Goal: Information Seeking & Learning: Learn about a topic

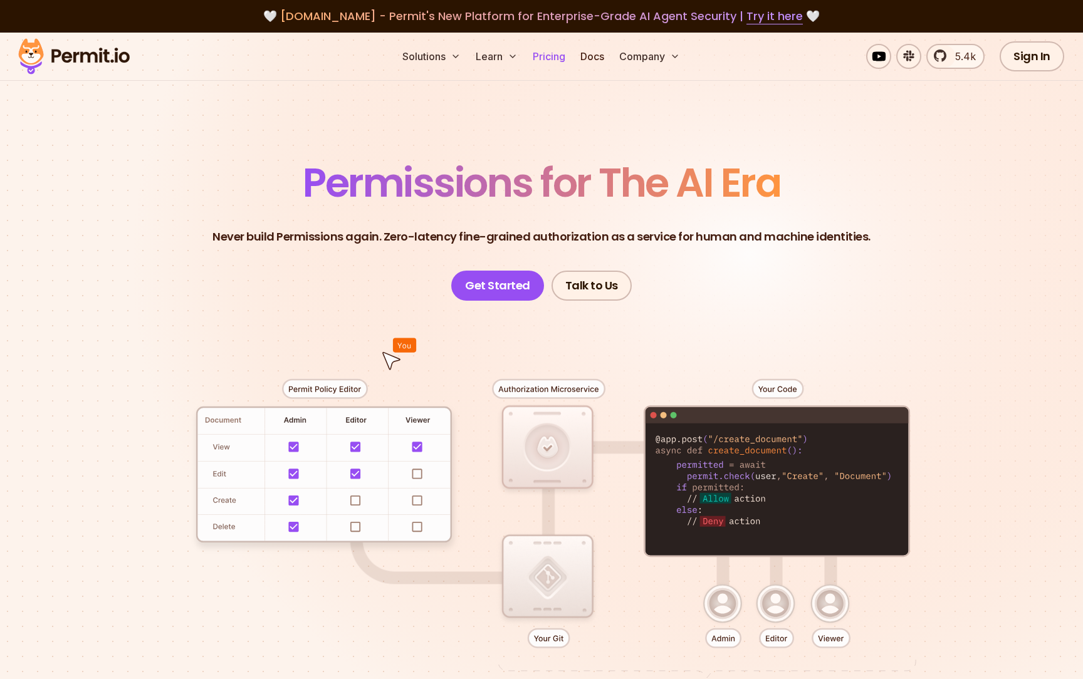
click at [543, 52] on link "Pricing" at bounding box center [548, 56] width 43 height 25
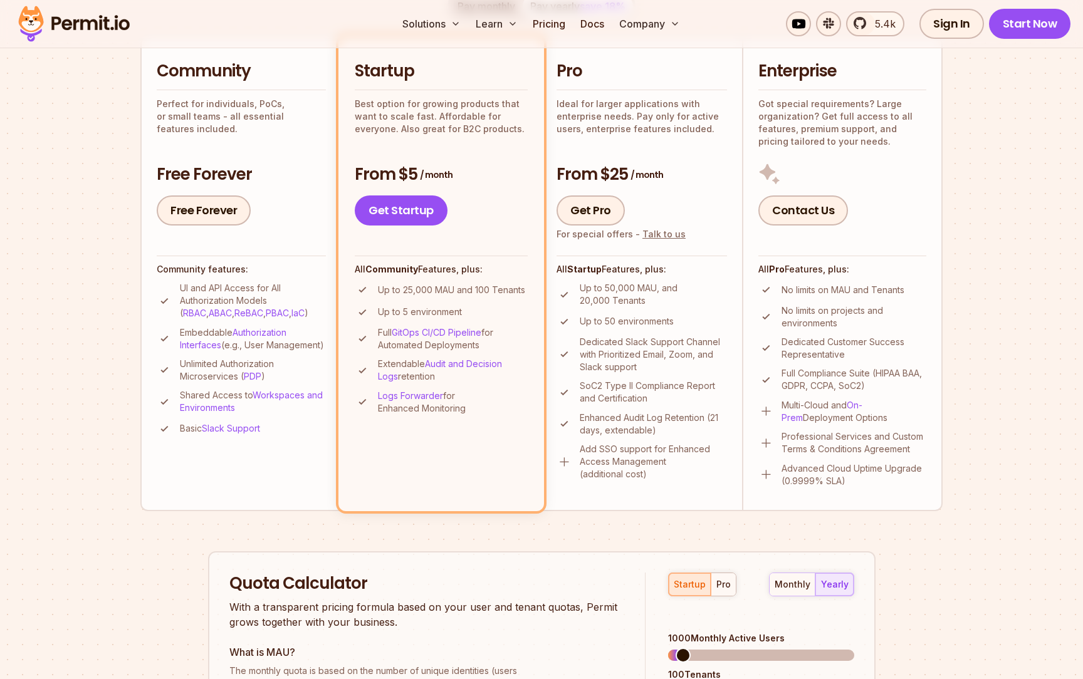
scroll to position [306, 0]
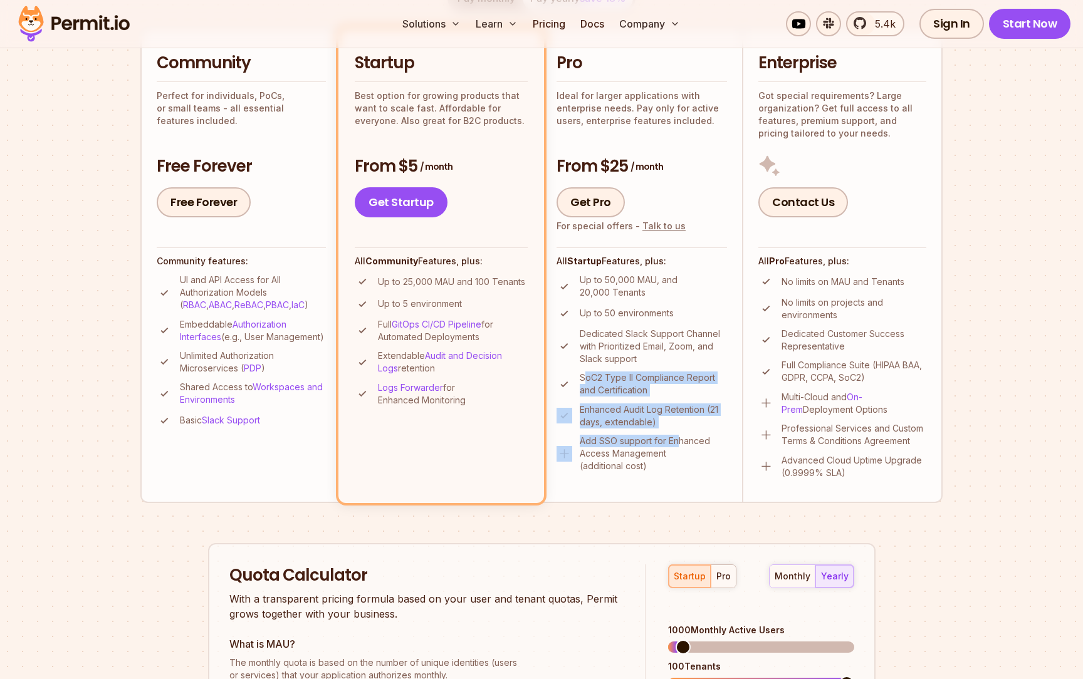
drag, startPoint x: 587, startPoint y: 380, endPoint x: 679, endPoint y: 437, distance: 108.0
click at [679, 437] on ul "Up to 50,000 MAU, and 20,000 Tenants Up to 50 environments Dedicated Slack Supp…" at bounding box center [641, 373] width 170 height 199
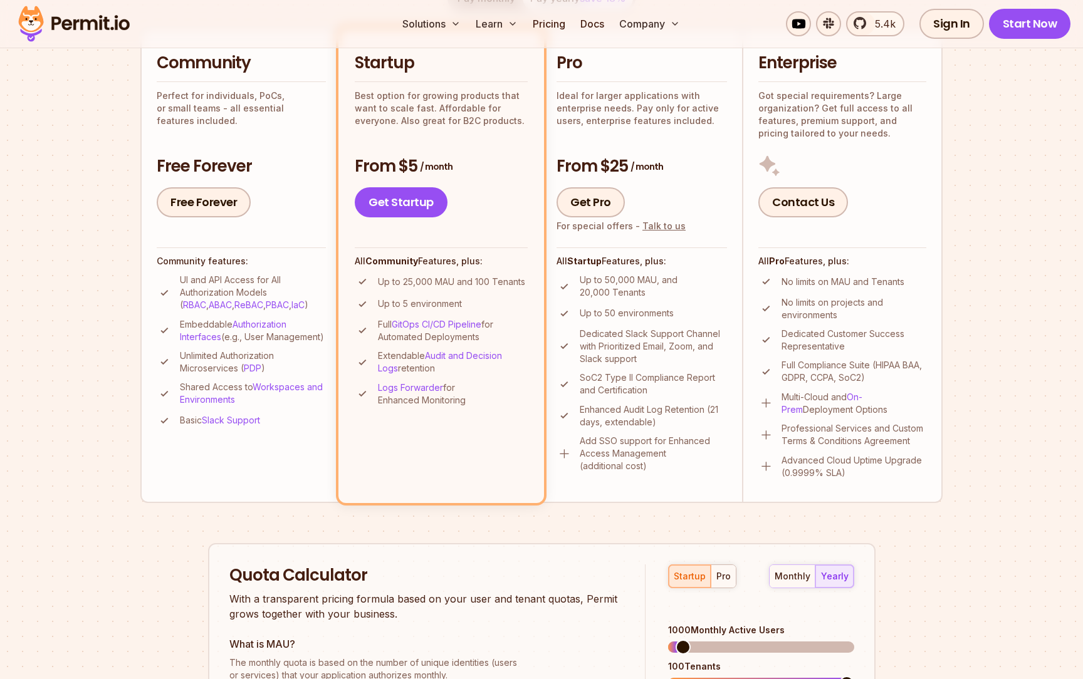
click at [645, 314] on p "Up to 50 environments" at bounding box center [626, 313] width 94 height 13
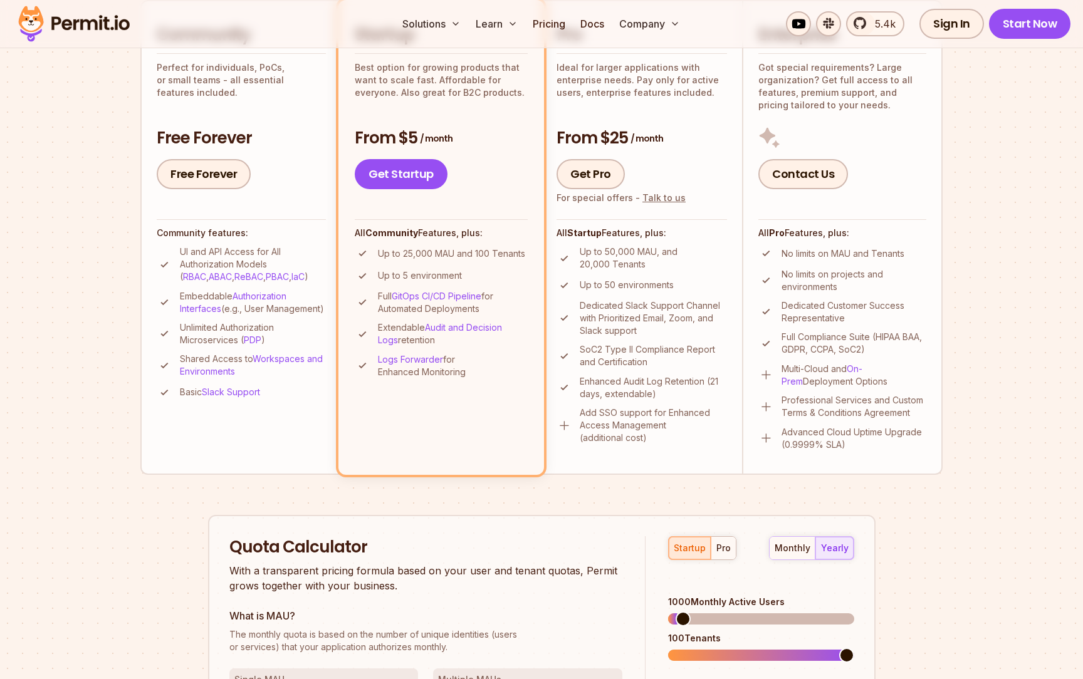
scroll to position [330, 0]
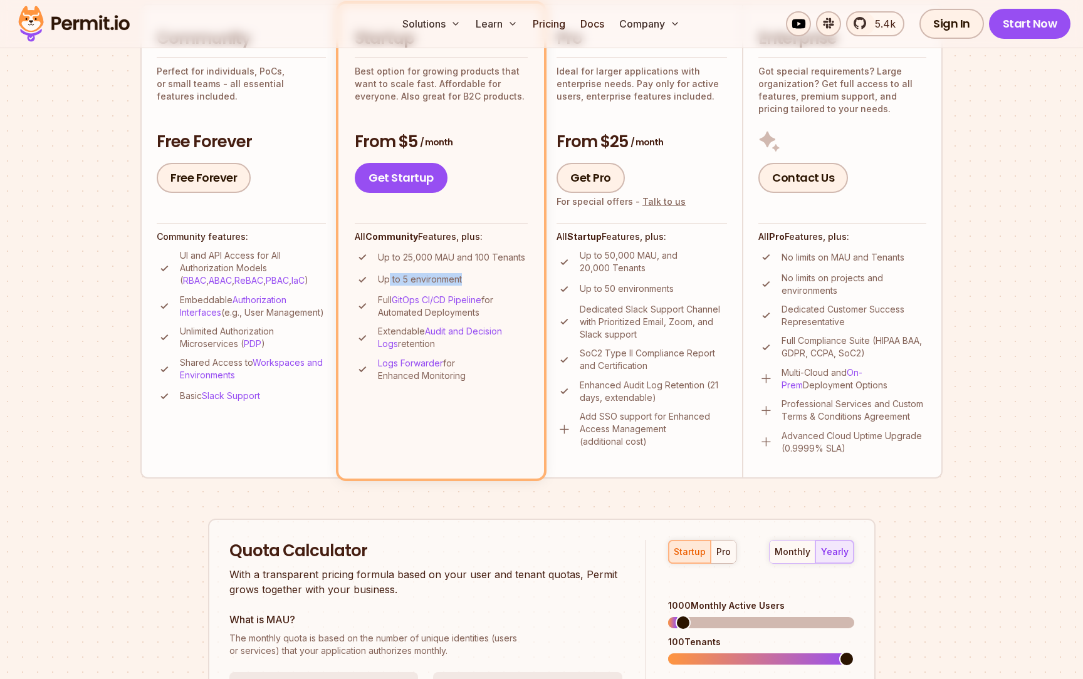
drag, startPoint x: 388, startPoint y: 281, endPoint x: 456, endPoint y: 288, distance: 67.9
click at [456, 288] on ul "Up to 25,000 MAU and 100 Tenants Up to 5 environment Full GitOps CI/CD Pipeline…" at bounding box center [441, 315] width 173 height 133
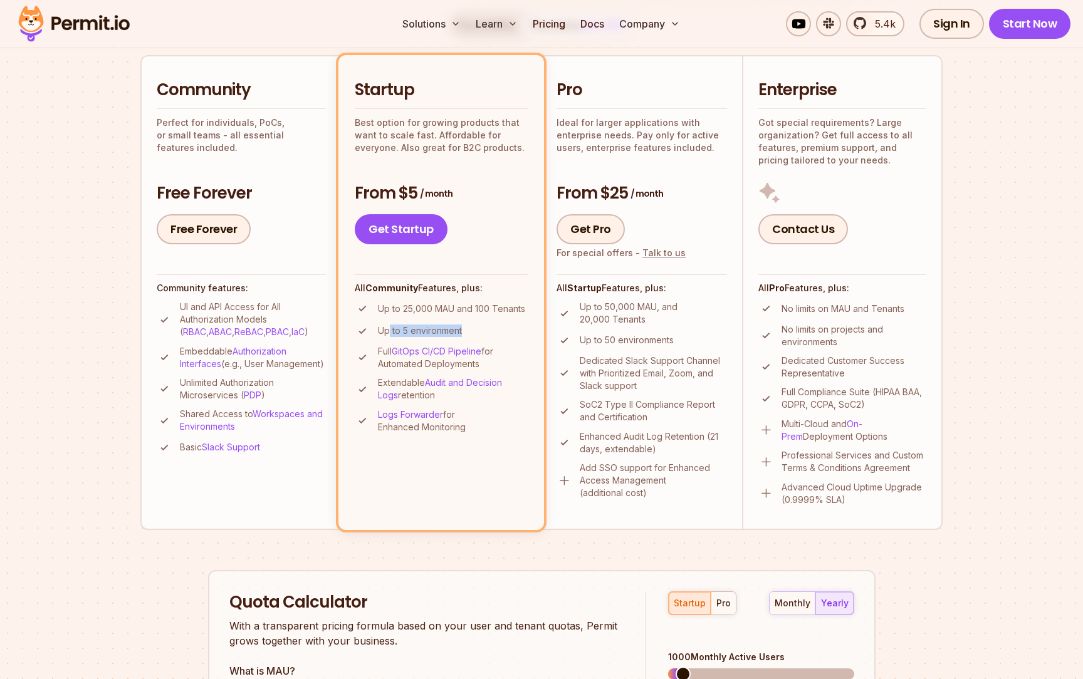
scroll to position [273, 0]
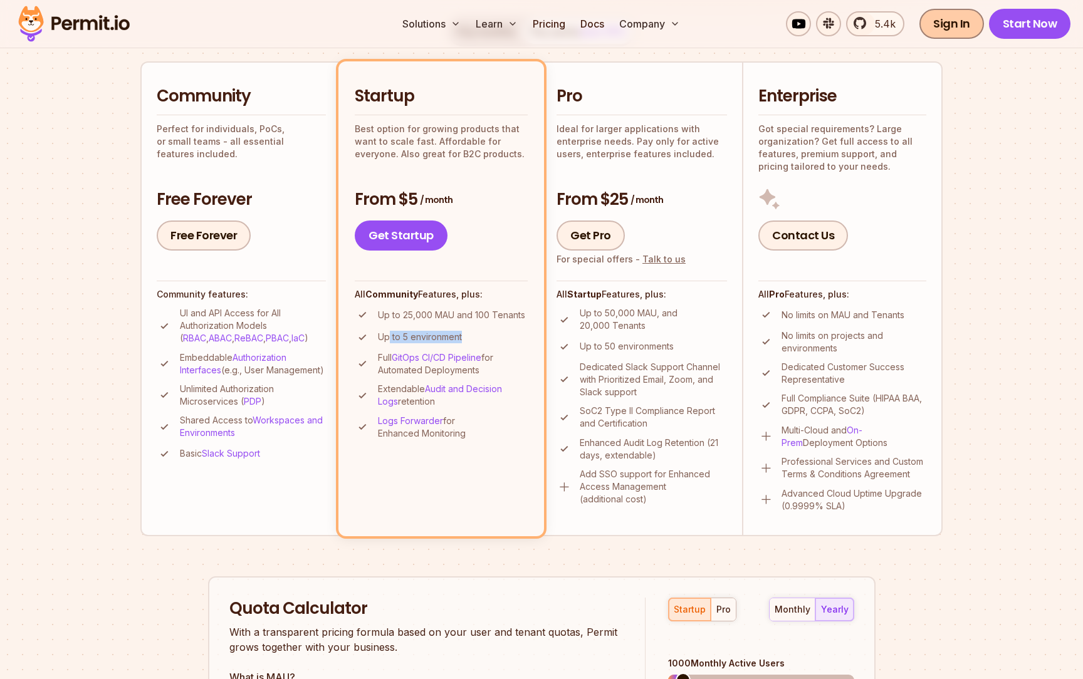
click at [955, 21] on link "Sign In" at bounding box center [951, 24] width 65 height 30
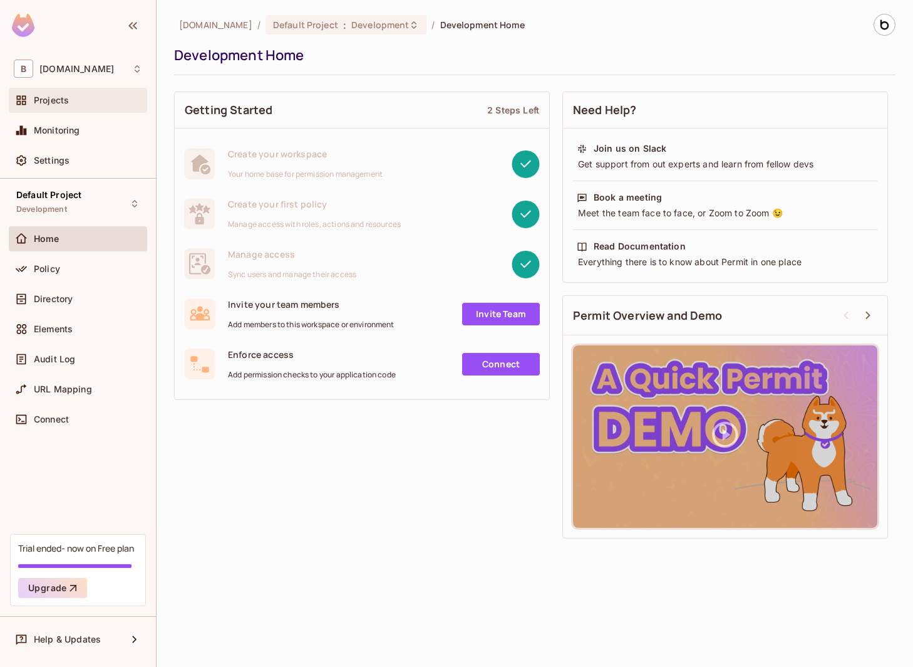
click at [95, 107] on div "Projects" at bounding box center [78, 100] width 128 height 15
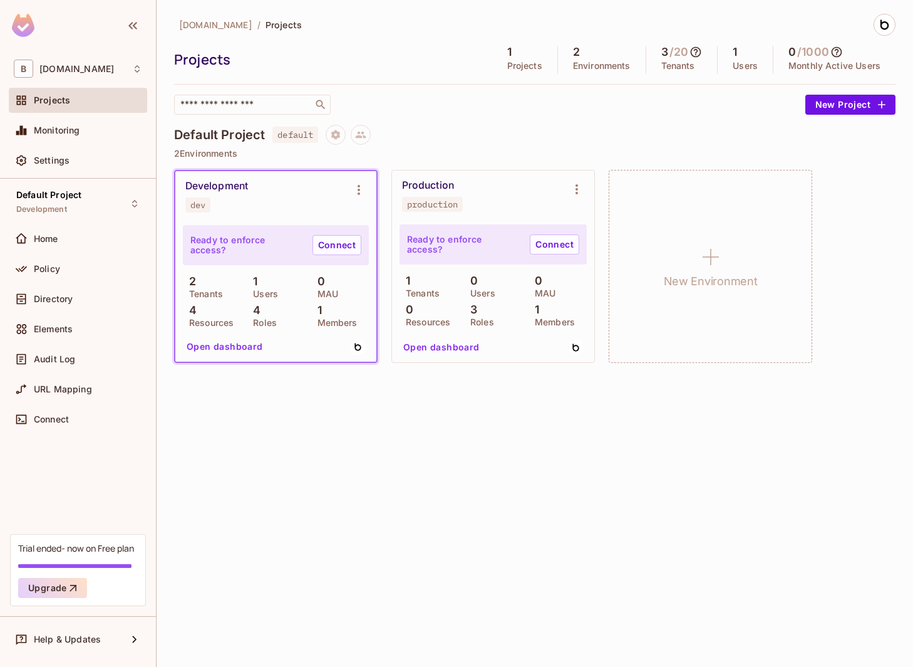
click at [511, 198] on div "Production production" at bounding box center [483, 195] width 162 height 33
click at [880, 116] on div "brandcenter.io / Projects Projects 1 Projects 2 Environments 3 / 20 Tenants 1 U…" at bounding box center [535, 195] width 722 height 363
click at [877, 113] on button "New Project" at bounding box center [851, 105] width 90 height 20
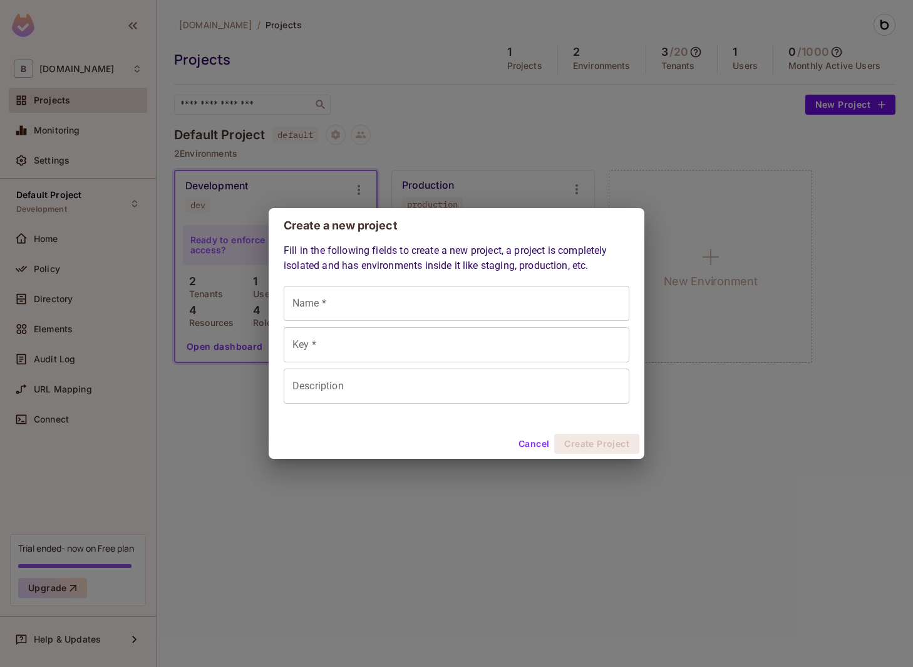
click at [533, 447] on button "Cancel" at bounding box center [534, 444] width 41 height 20
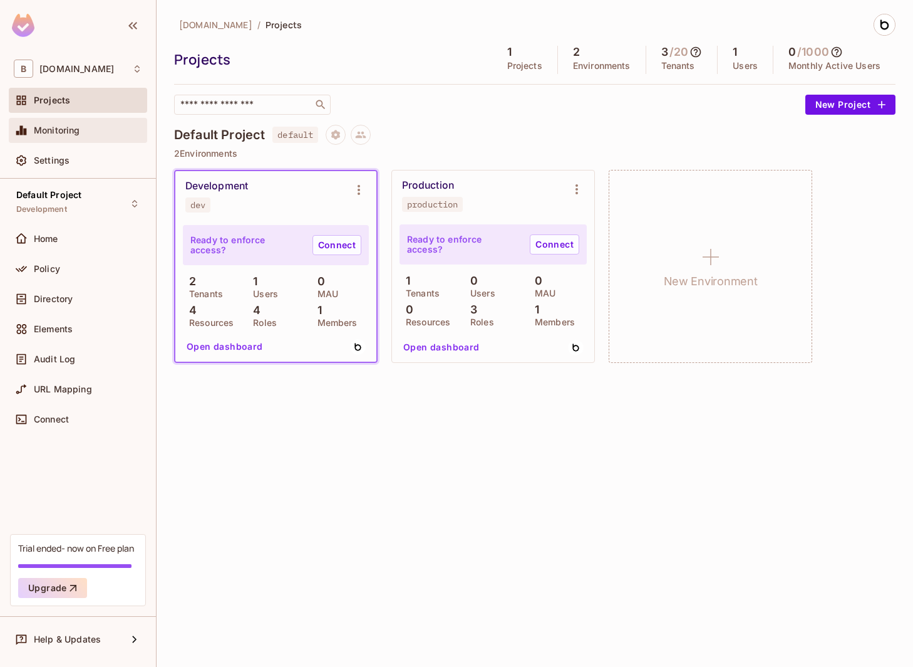
click at [73, 131] on span "Monitoring" at bounding box center [57, 130] width 46 height 10
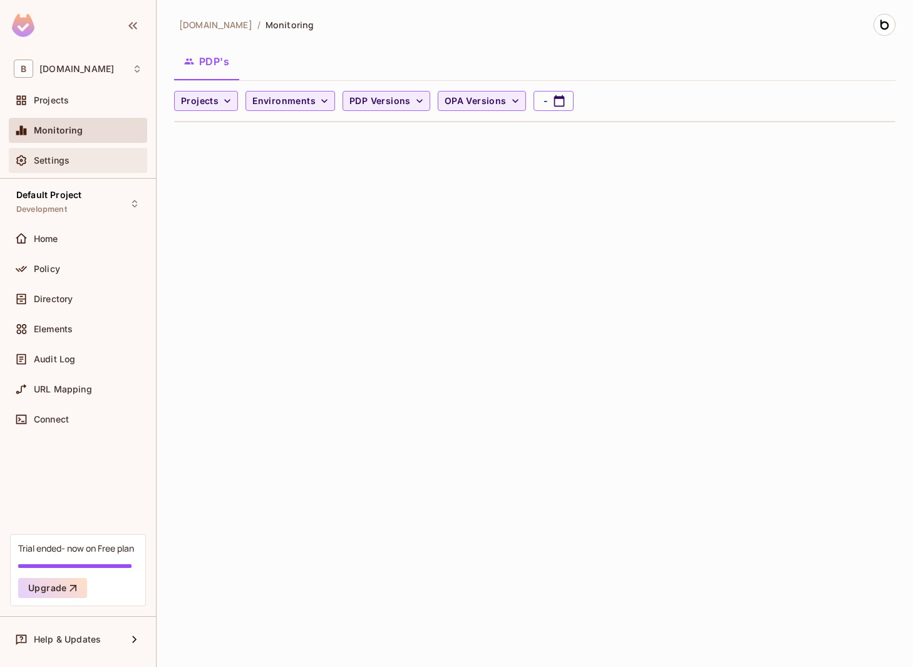
click at [73, 162] on div "Settings" at bounding box center [88, 160] width 108 height 10
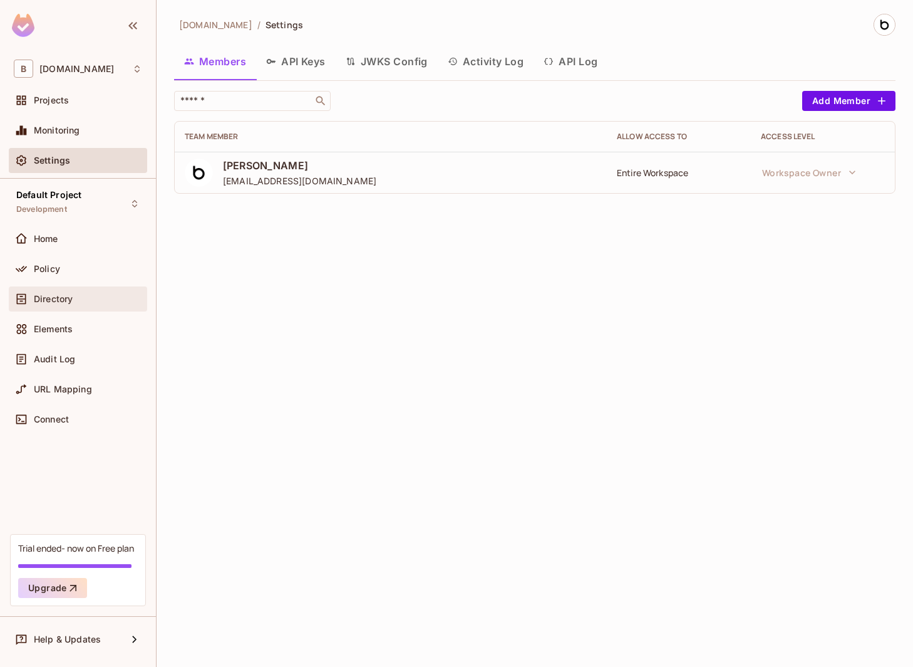
click at [91, 295] on div "Directory" at bounding box center [88, 299] width 108 height 10
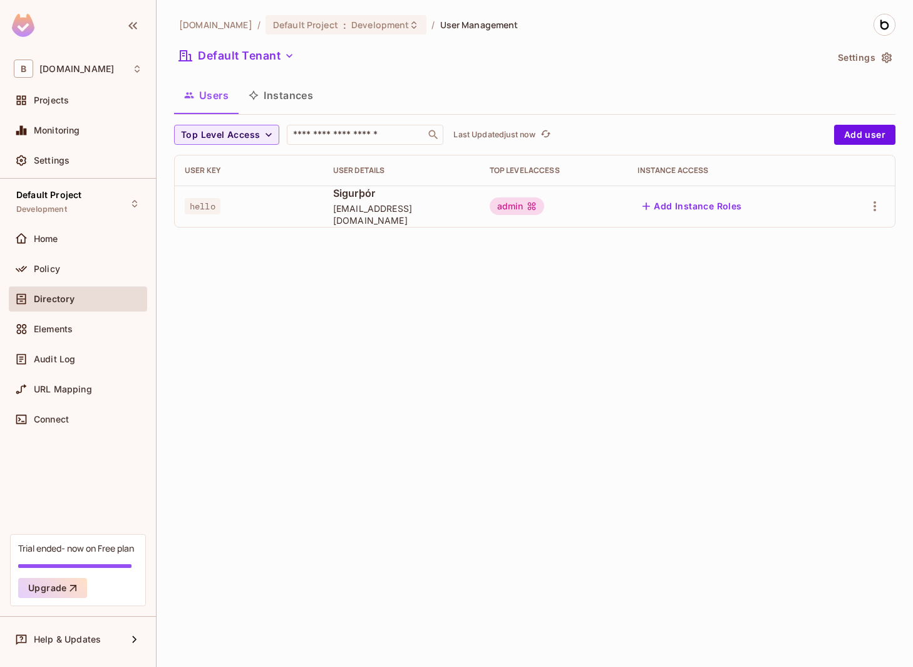
click at [277, 89] on button "Instances" at bounding box center [281, 95] width 85 height 31
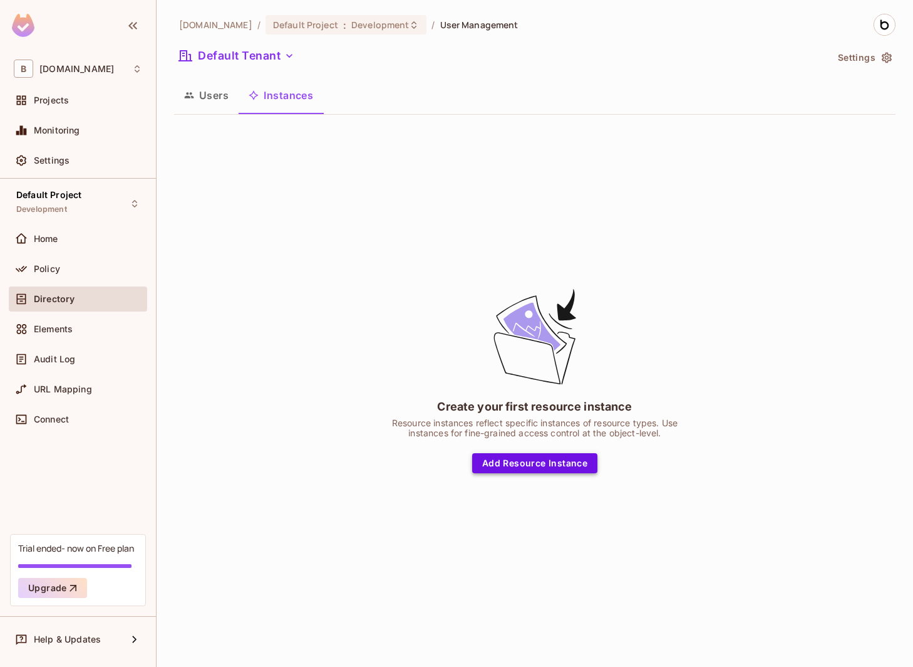
click at [511, 458] on button "Add Resource Instance" at bounding box center [534, 463] width 125 height 20
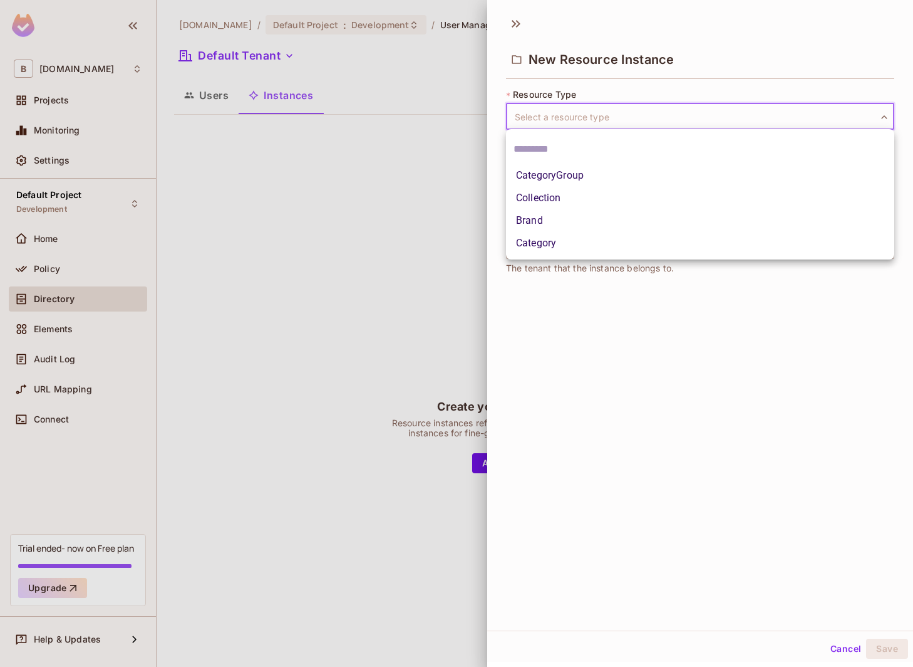
click at [673, 120] on body "B brandcenter.io Projects Monitoring Settings Default Project Development Home …" at bounding box center [456, 333] width 913 height 667
click at [673, 120] on div at bounding box center [456, 333] width 913 height 667
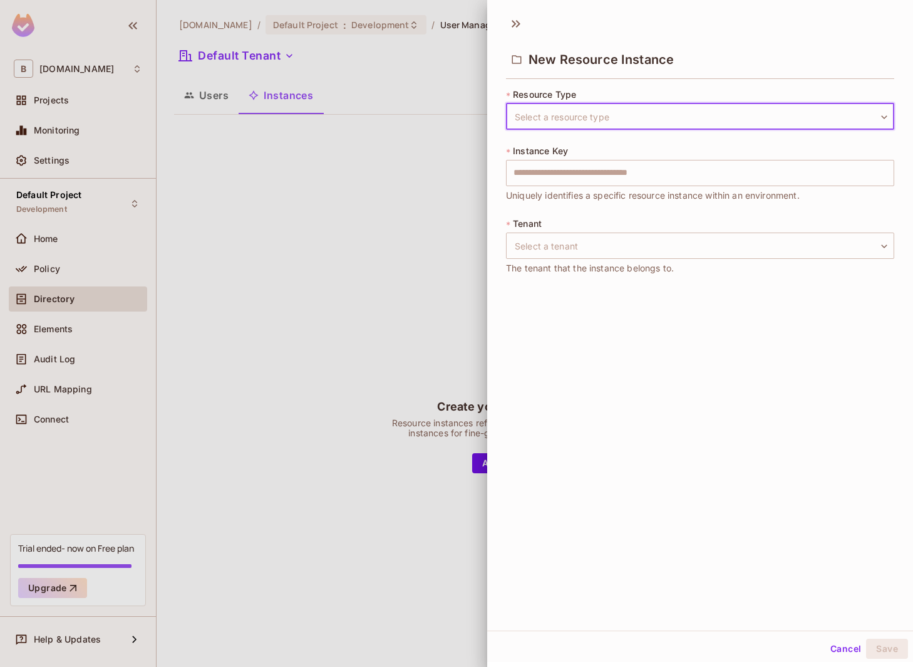
click at [852, 640] on button "Cancel" at bounding box center [846, 648] width 41 height 20
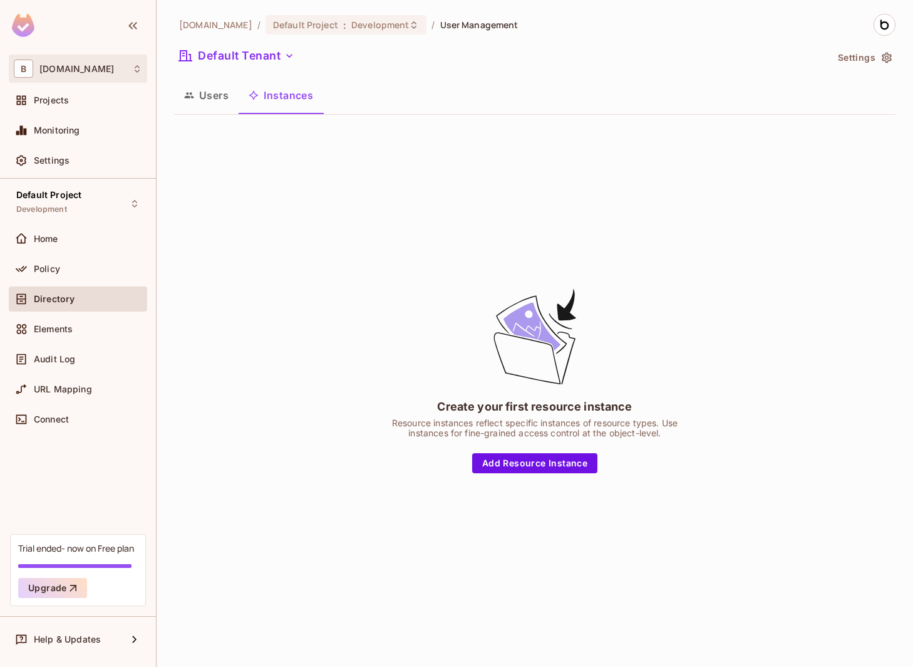
click at [94, 74] on div "B brandcenter.io" at bounding box center [78, 69] width 128 height 18
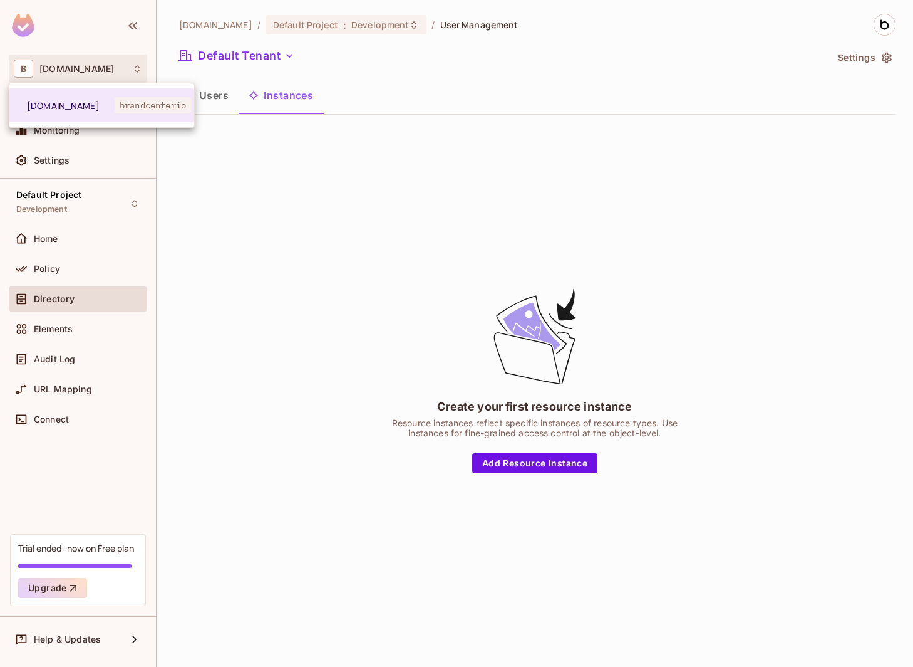
click at [76, 31] on div at bounding box center [456, 333] width 913 height 667
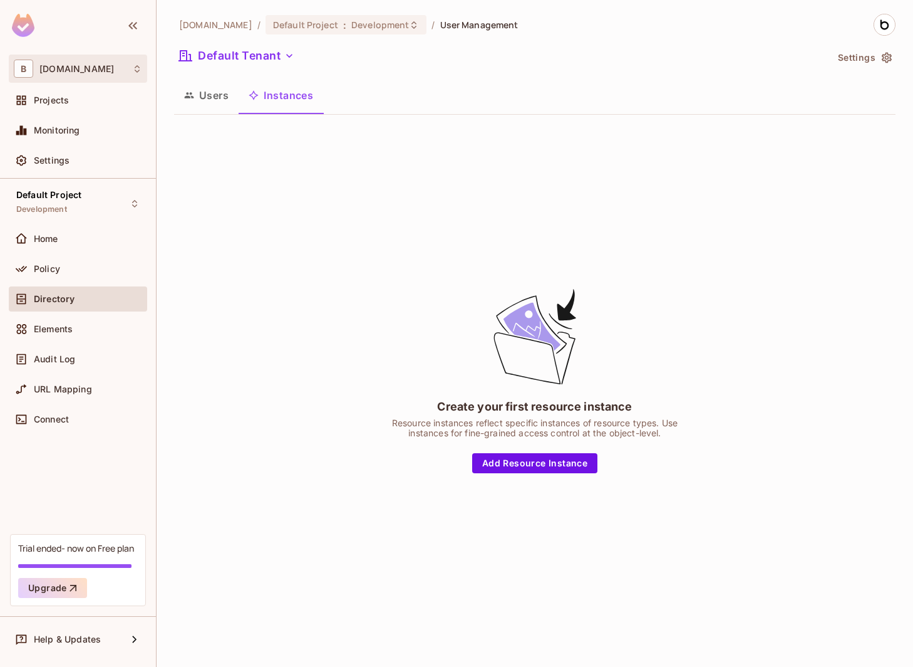
click at [102, 66] on div "B brandcenter.io" at bounding box center [78, 69] width 128 height 18
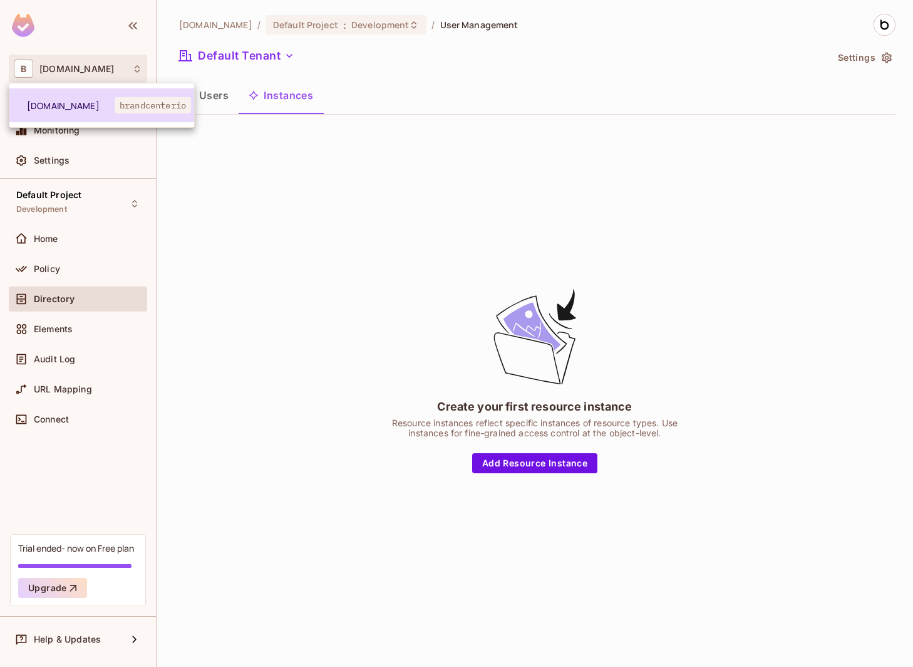
click at [145, 105] on span "brandcenterio" at bounding box center [153, 105] width 76 height 16
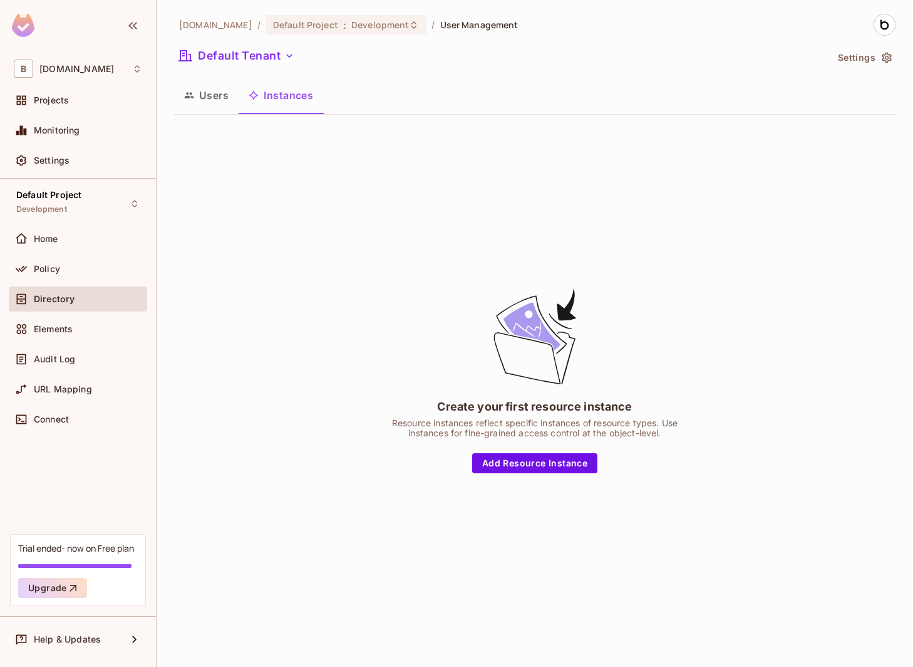
click at [217, 25] on span "brandcenter.io" at bounding box center [215, 25] width 73 height 12
click at [114, 199] on div "Default Project Development" at bounding box center [78, 203] width 138 height 34
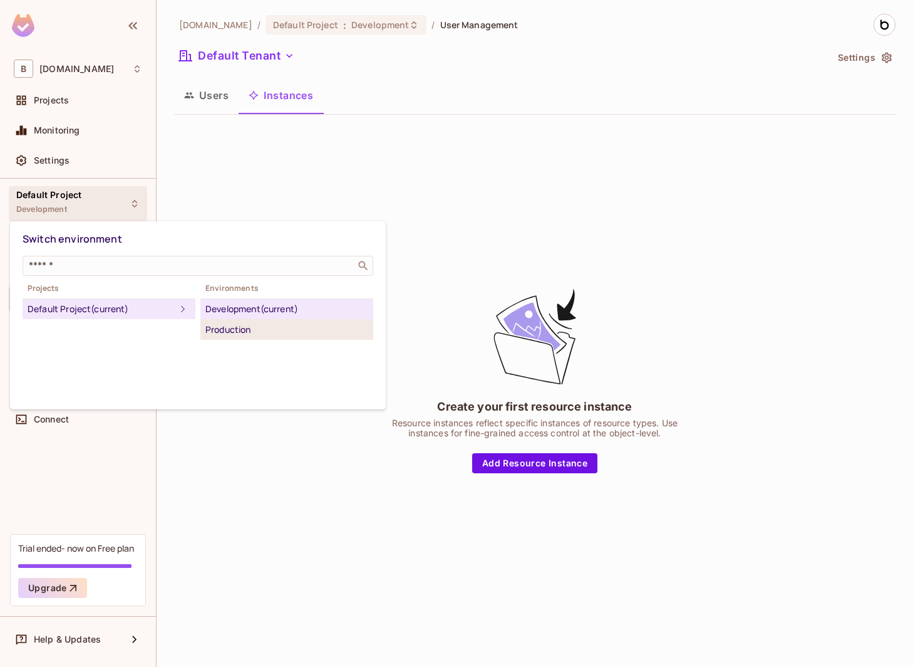
click at [231, 329] on div "Production" at bounding box center [286, 329] width 163 height 15
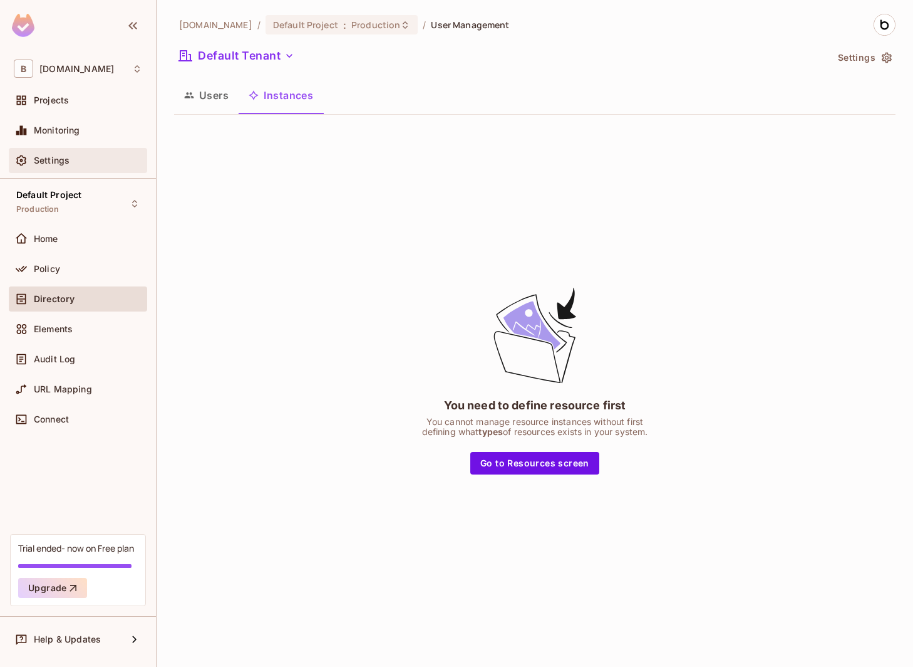
click at [92, 150] on div "Settings" at bounding box center [78, 160] width 138 height 25
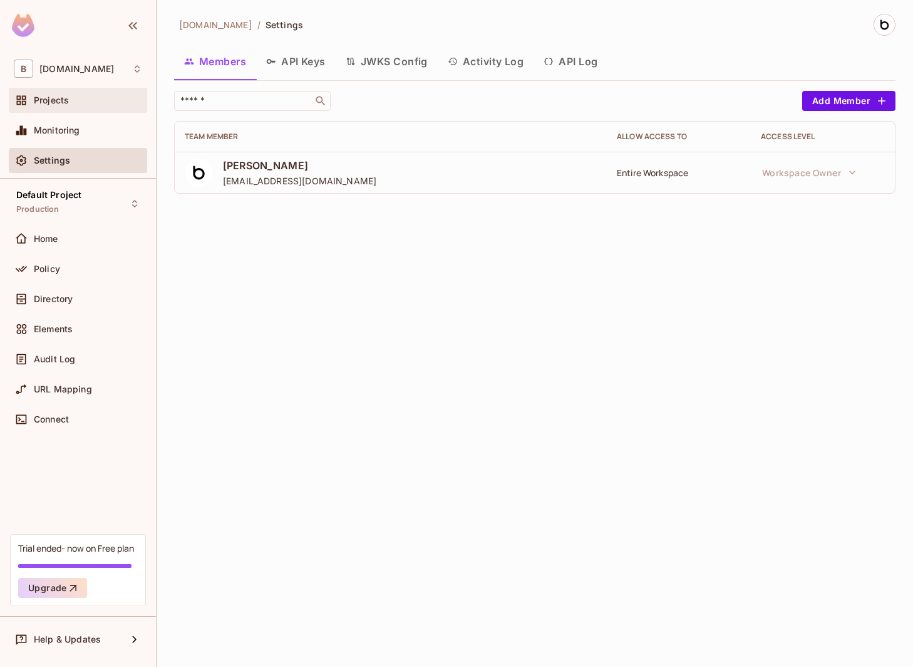
click at [84, 110] on div "Projects" at bounding box center [78, 100] width 138 height 25
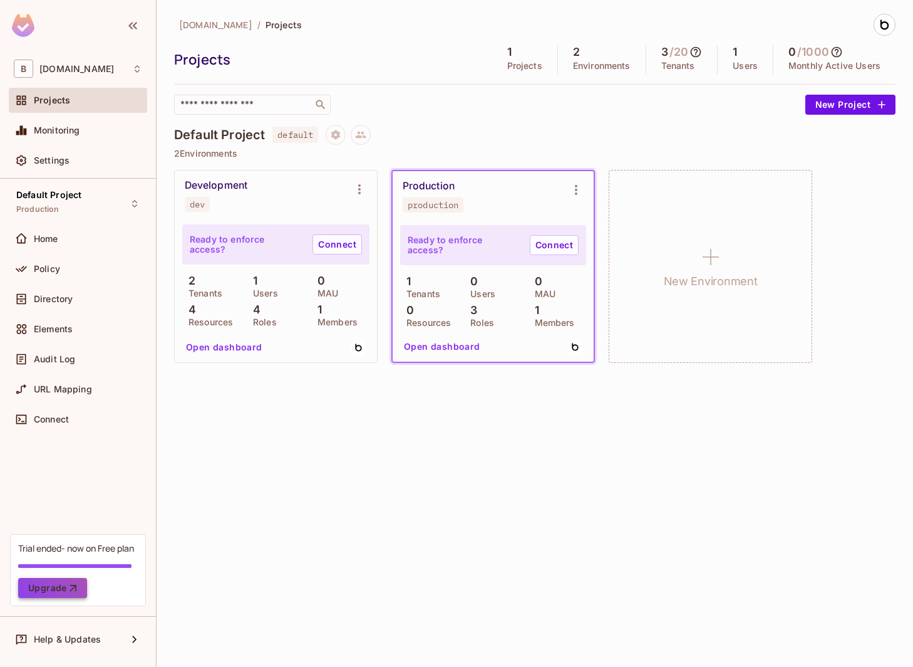
click at [78, 590] on icon "button" at bounding box center [73, 587] width 13 height 13
click at [97, 128] on div "Monitoring" at bounding box center [88, 130] width 108 height 10
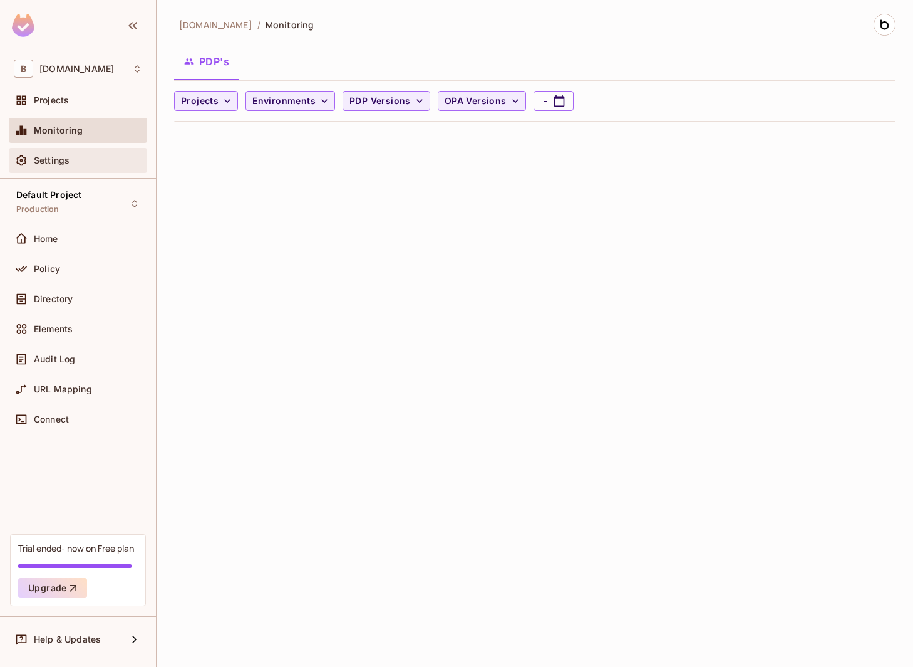
click at [93, 157] on div "Settings" at bounding box center [88, 160] width 108 height 10
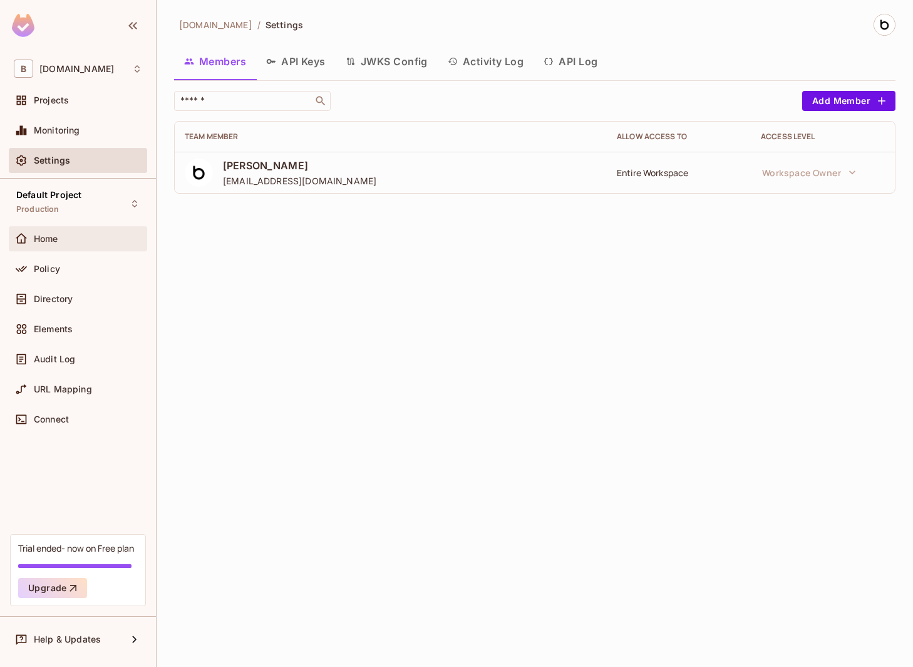
click at [116, 241] on div "Home" at bounding box center [88, 239] width 108 height 10
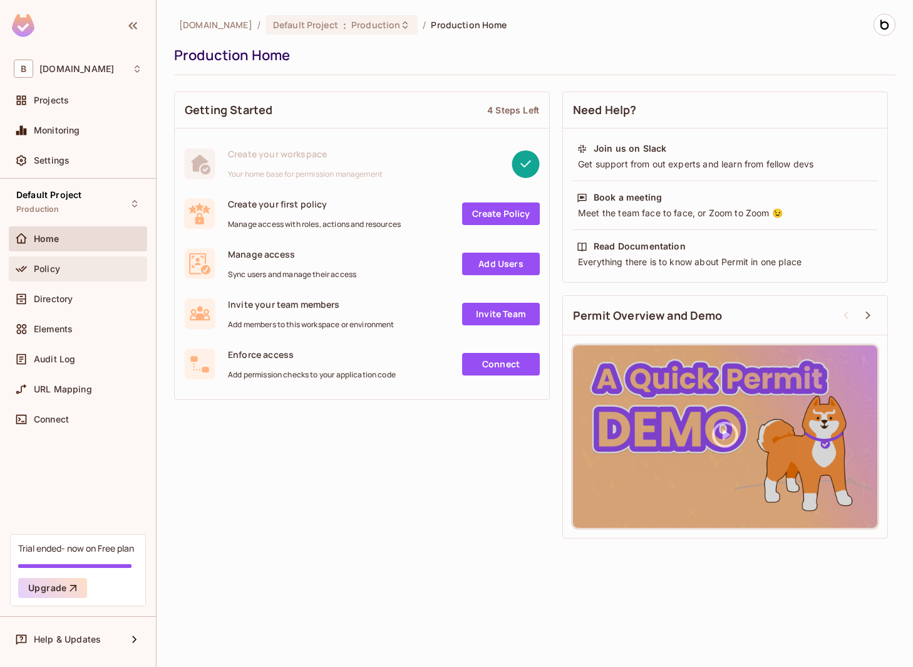
click at [106, 273] on div "Policy" at bounding box center [88, 269] width 108 height 10
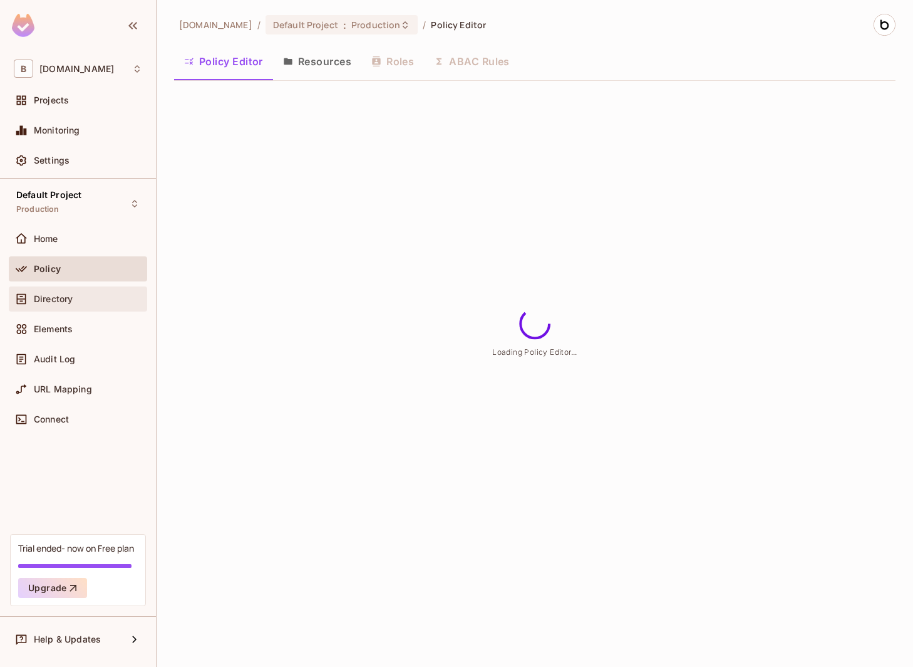
click at [100, 304] on div "Directory" at bounding box center [78, 298] width 128 height 15
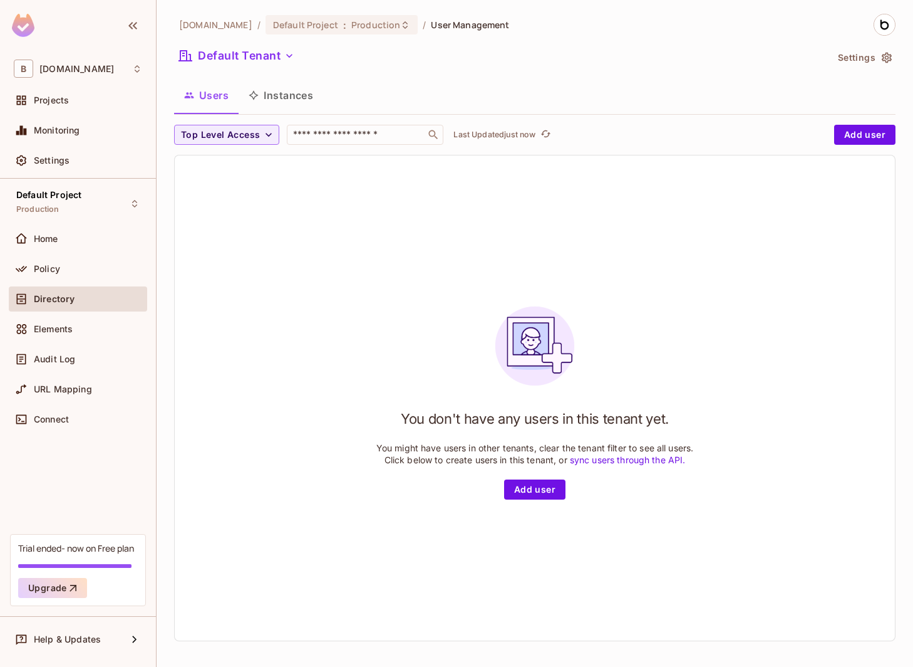
click at [15, 23] on img at bounding box center [23, 25] width 23 height 23
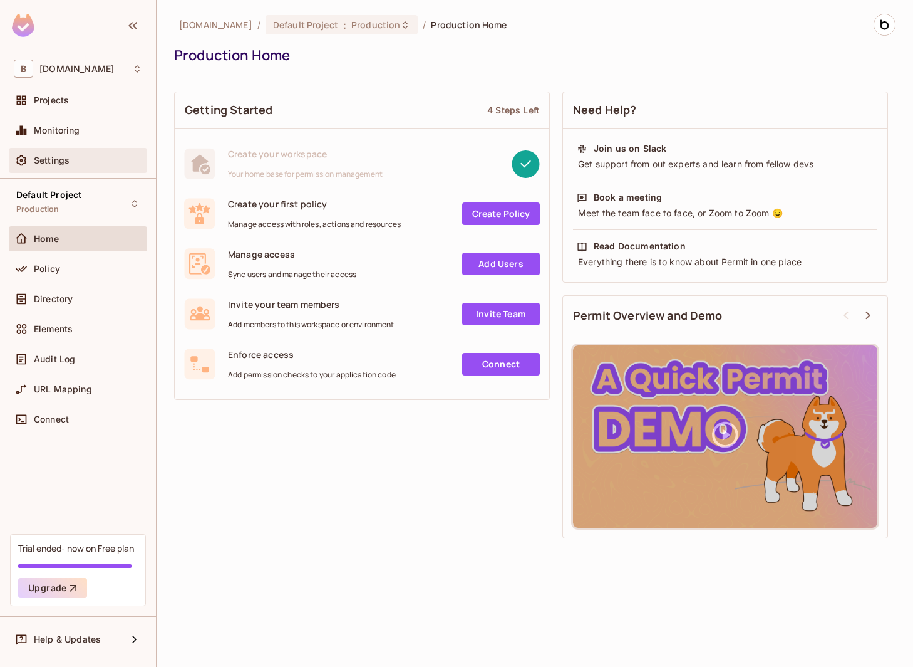
click at [111, 148] on div "Settings" at bounding box center [78, 160] width 138 height 25
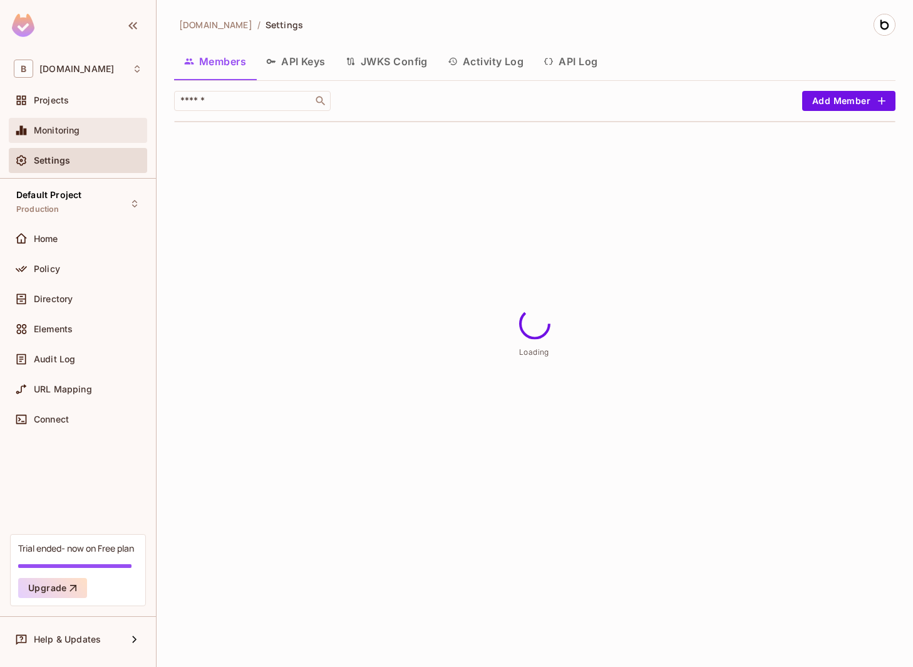
click at [105, 133] on div "Monitoring" at bounding box center [88, 130] width 108 height 10
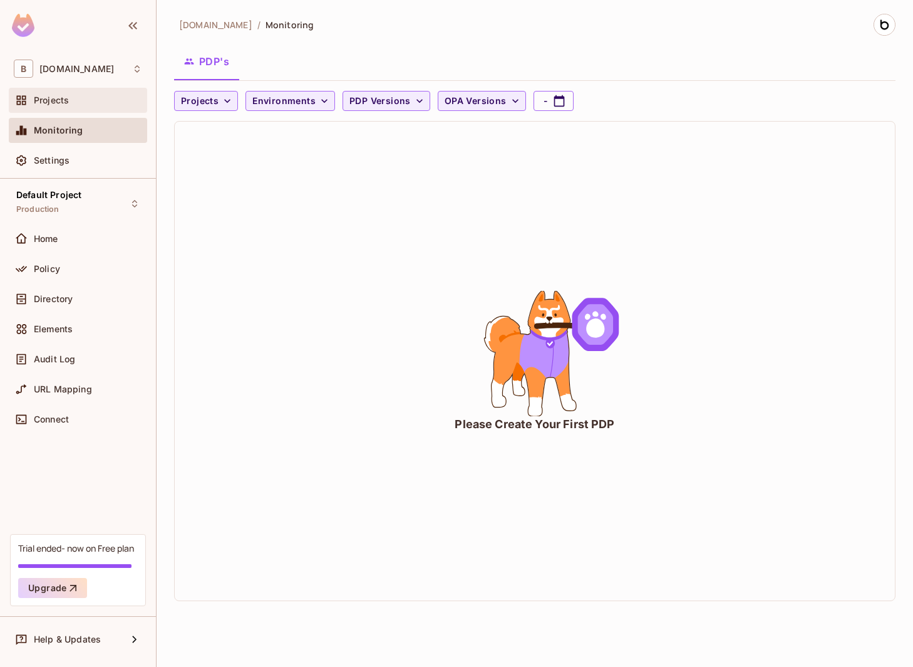
click at [94, 105] on div "Projects" at bounding box center [88, 100] width 108 height 10
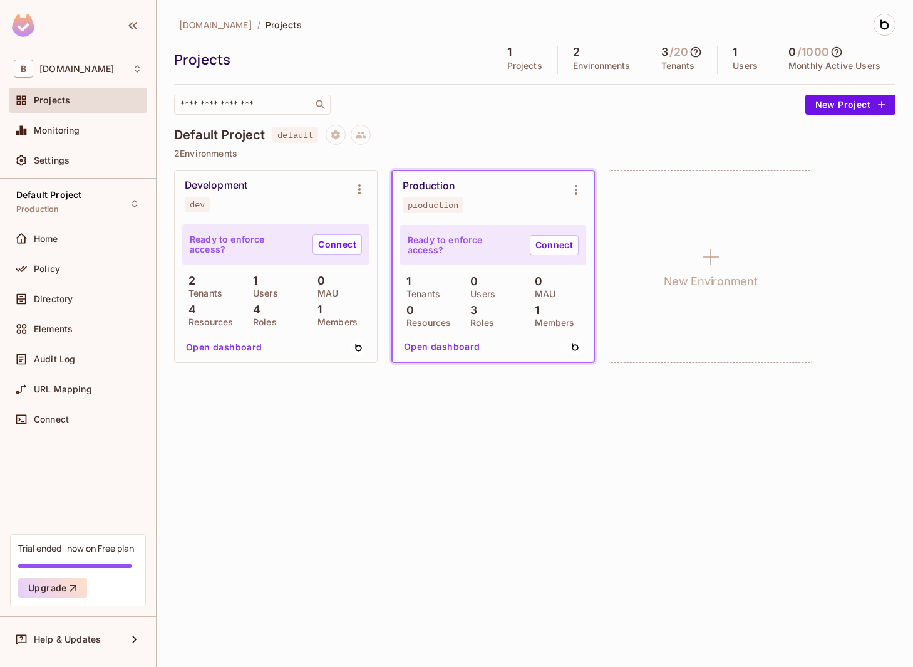
click at [20, 25] on img at bounding box center [23, 25] width 23 height 23
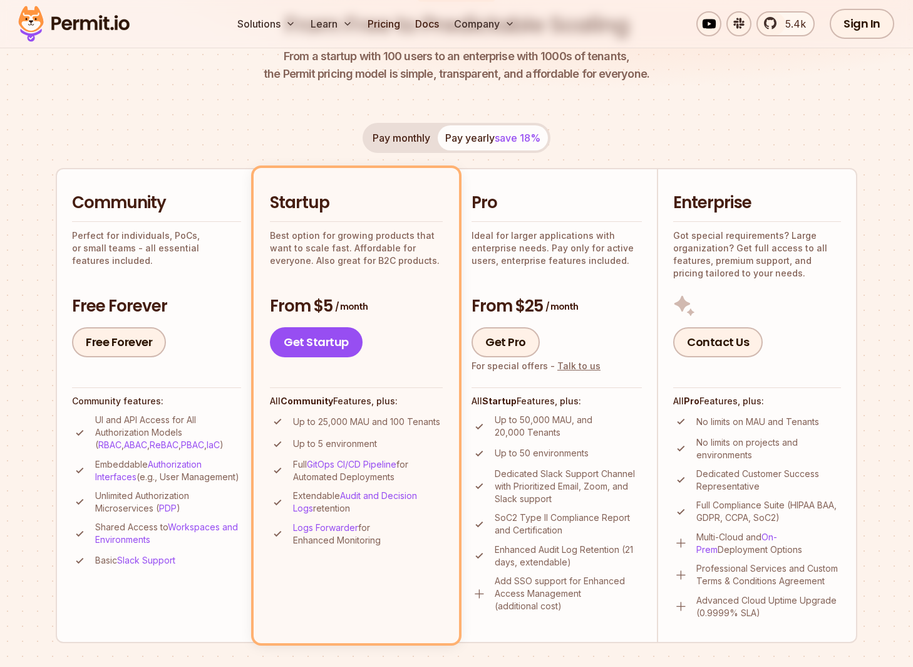
scroll to position [266, 0]
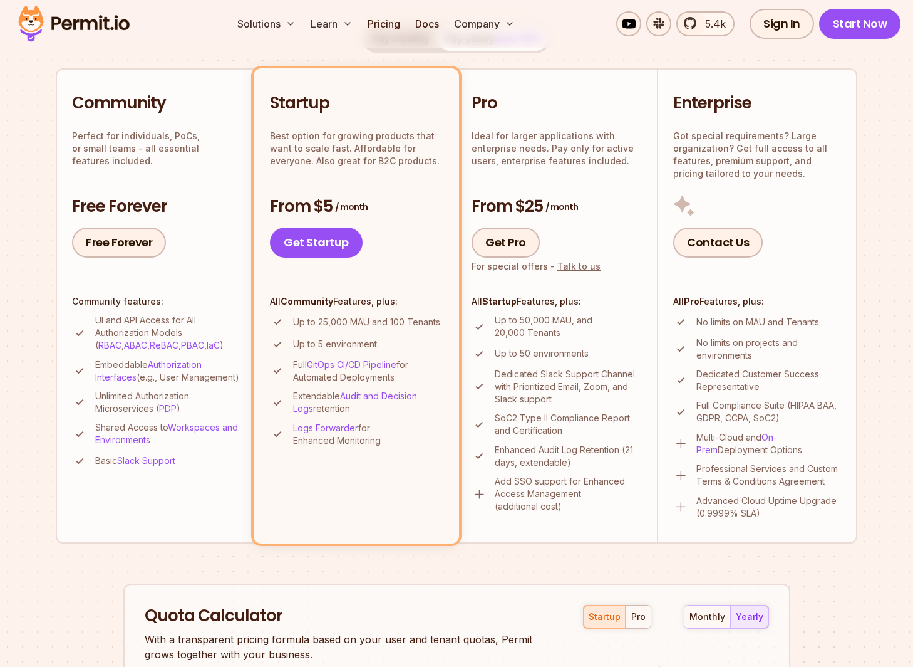
click at [729, 356] on p "No limits on projects and environments" at bounding box center [769, 348] width 145 height 25
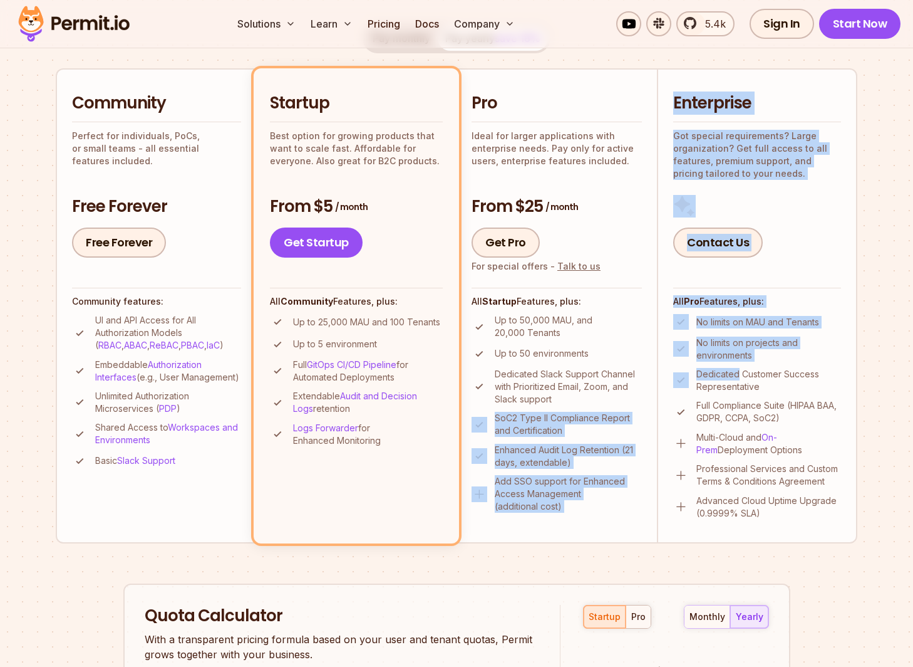
drag, startPoint x: 736, startPoint y: 379, endPoint x: 471, endPoint y: 439, distance: 271.7
click at [471, 439] on ul "Community Perfect for individuals, PoCs, or small teams - all essential feature…" at bounding box center [457, 305] width 802 height 474
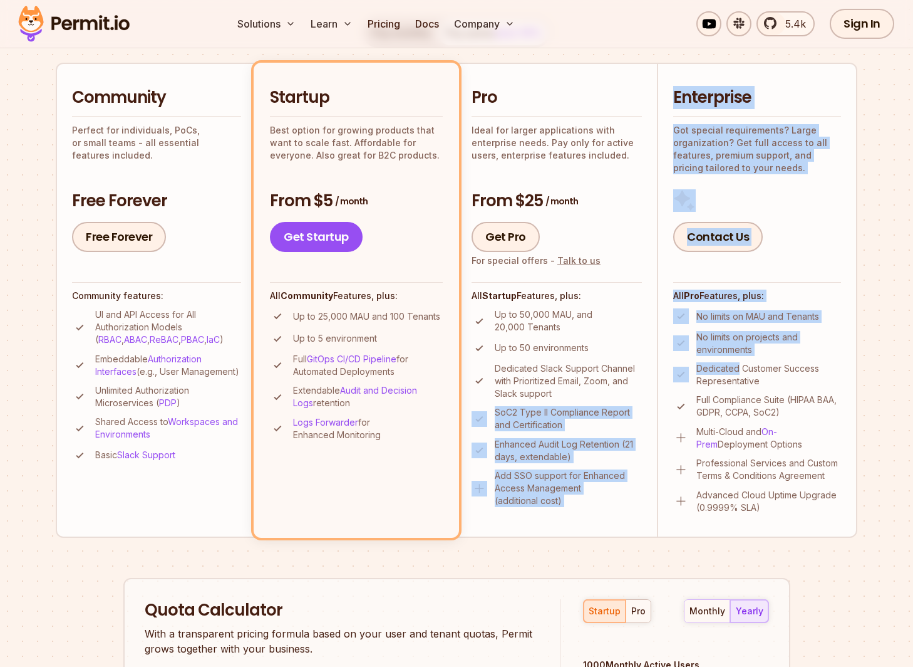
scroll to position [0, 0]
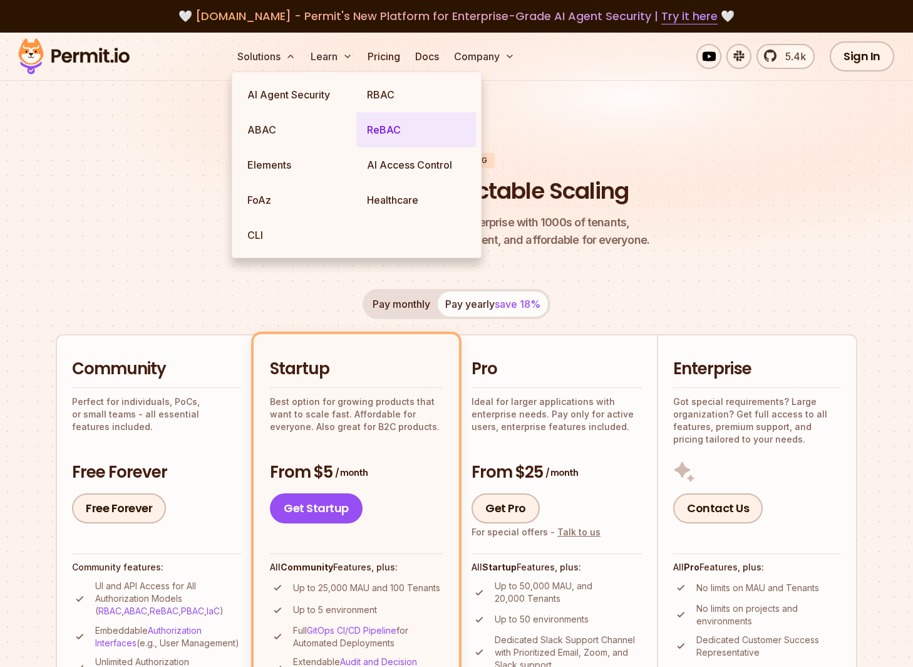
click at [380, 128] on link "ReBAC" at bounding box center [417, 129] width 120 height 35
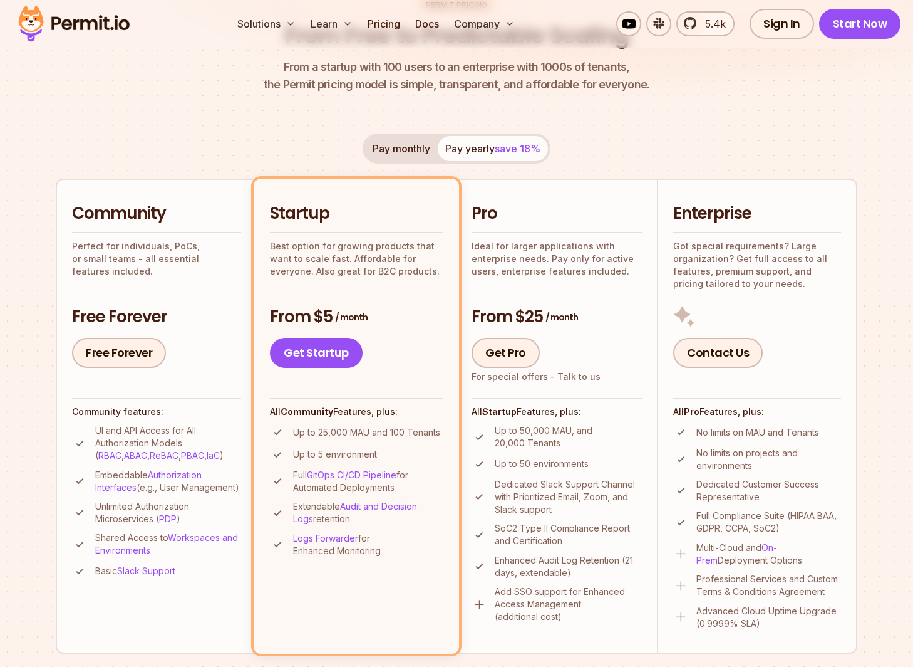
scroll to position [307, 0]
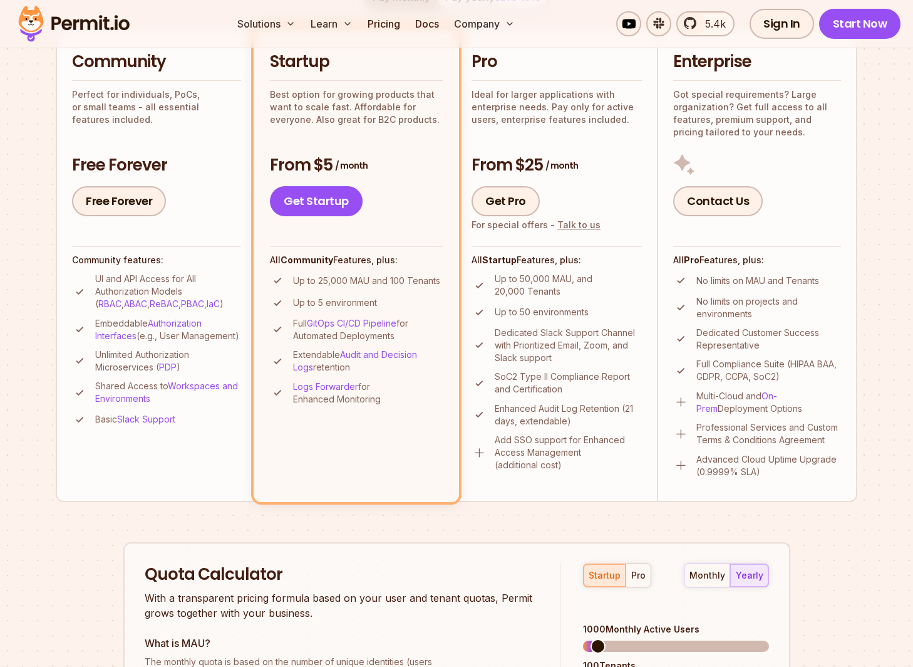
click at [710, 60] on h2 "Enterprise" at bounding box center [757, 62] width 168 height 23
copy h2 "Enterprise"
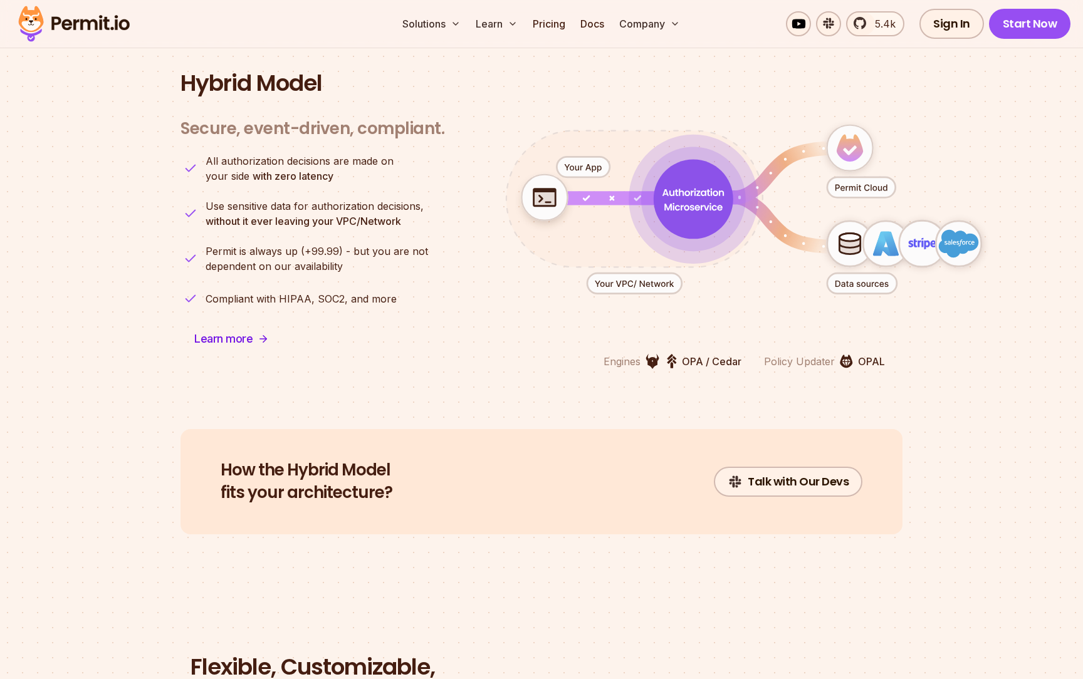
scroll to position [3076, 0]
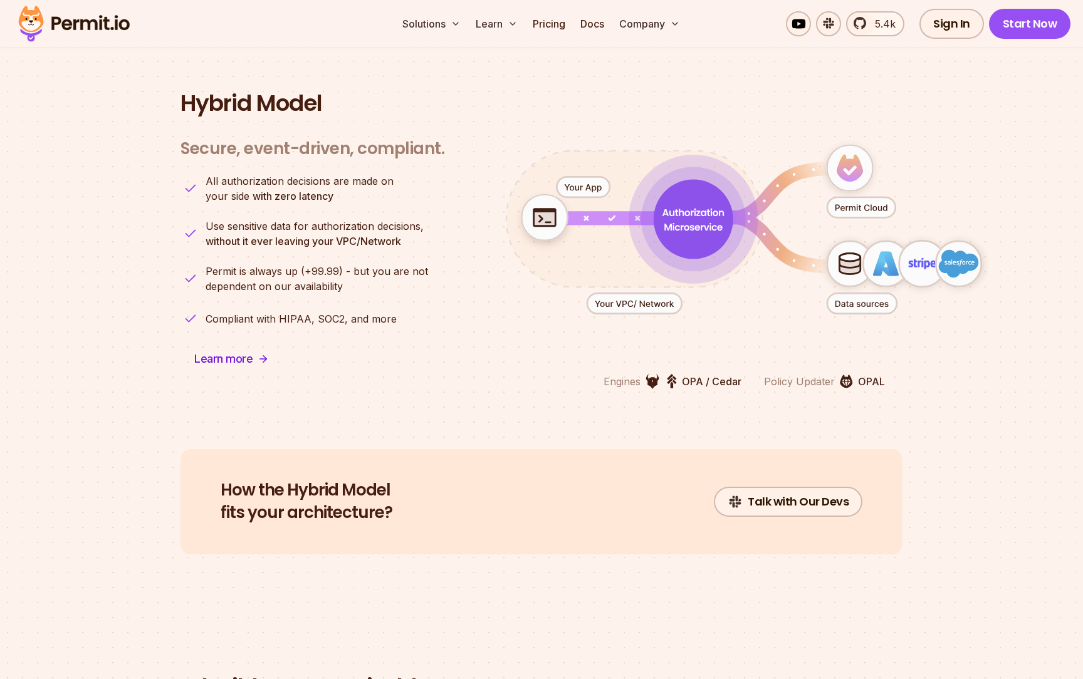
click at [860, 197] on icon "animation" at bounding box center [861, 207] width 68 height 21
drag, startPoint x: 218, startPoint y: 181, endPoint x: 302, endPoint y: 189, distance: 84.3
click at [302, 189] on ul "All authorization decisions are made on your side with zero latency Use sensiti…" at bounding box center [312, 251] width 264 height 155
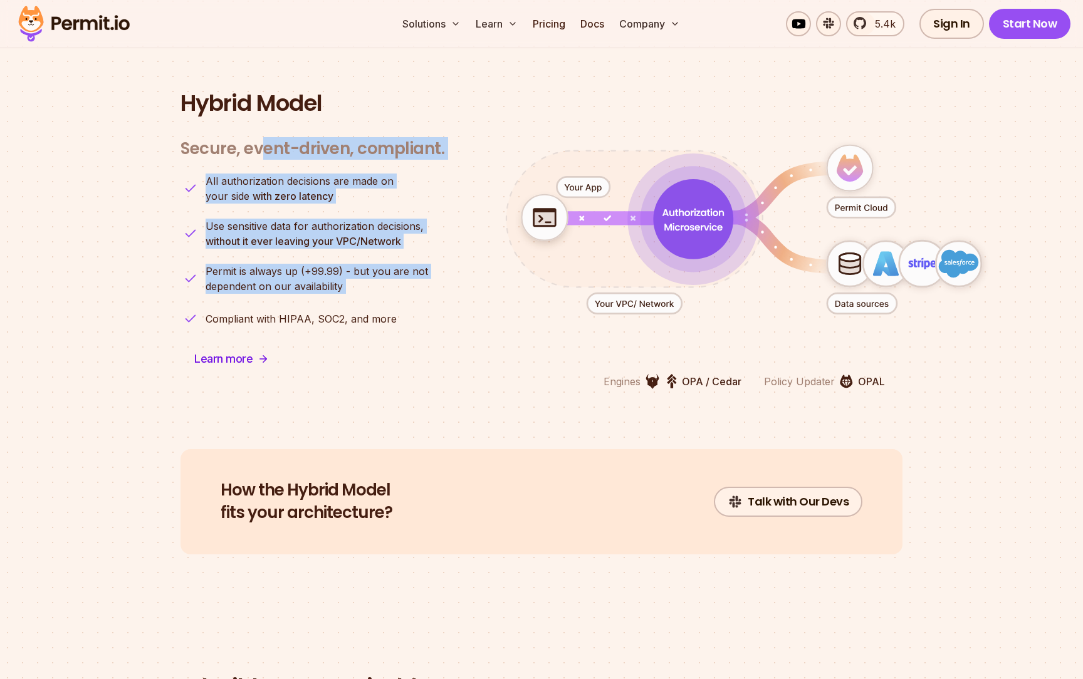
drag, startPoint x: 257, startPoint y: 138, endPoint x: 435, endPoint y: 289, distance: 233.3
click at [435, 289] on div "Secure, event-driven, compliant. Engines OPA / Cedar Policy Updater OPAL All au…" at bounding box center [312, 256] width 264 height 266
click at [256, 345] on link "Learn more" at bounding box center [231, 359] width 102 height 30
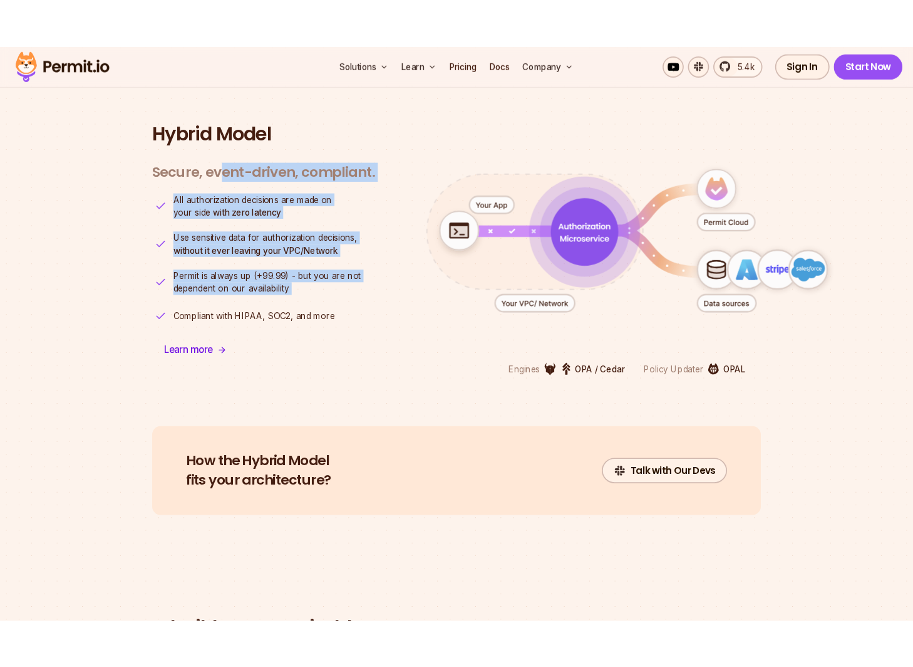
scroll to position [3062, 0]
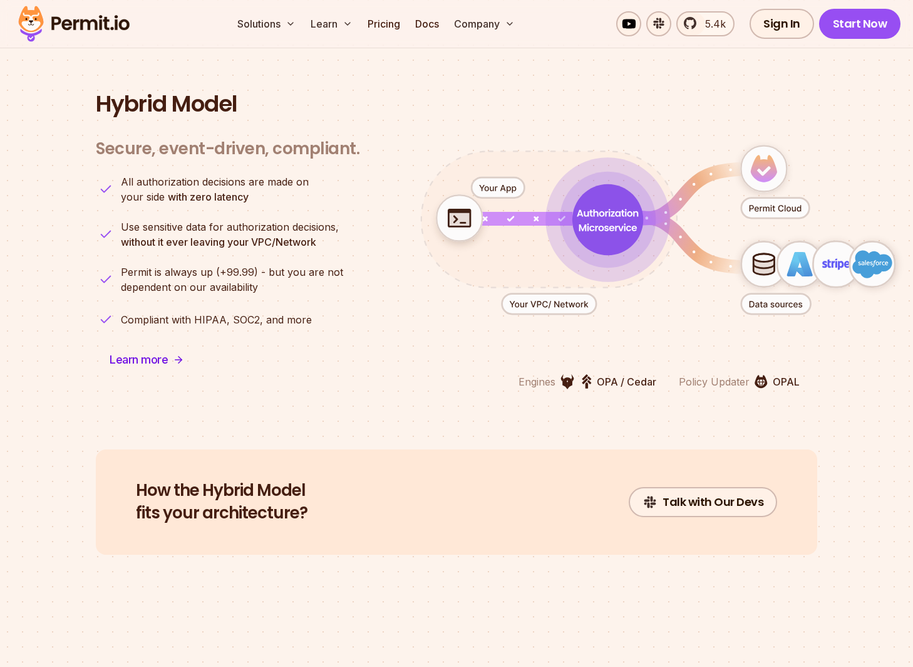
click at [608, 217] on icon "animation" at bounding box center [608, 219] width 71 height 71
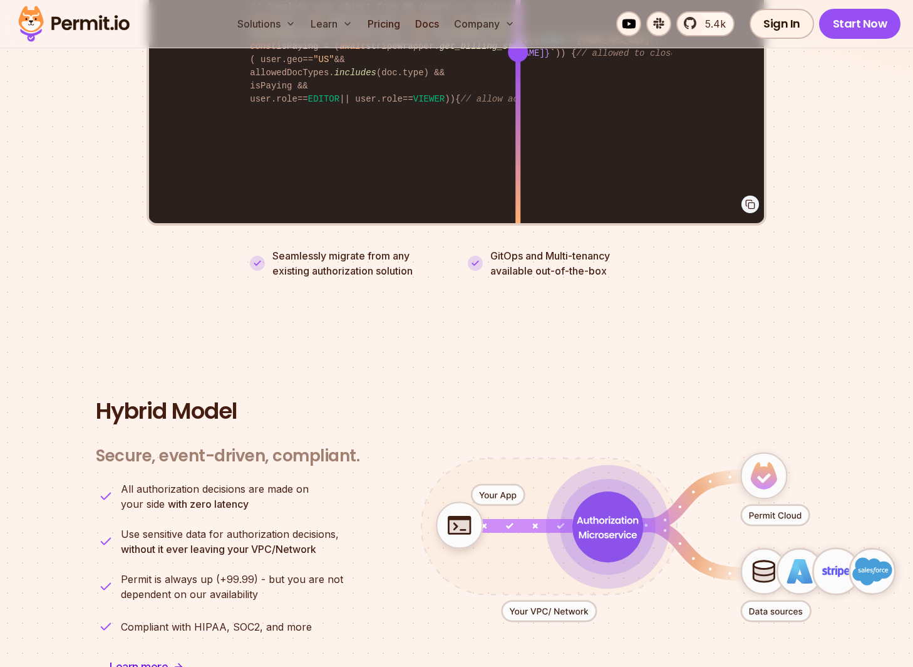
scroll to position [2726, 0]
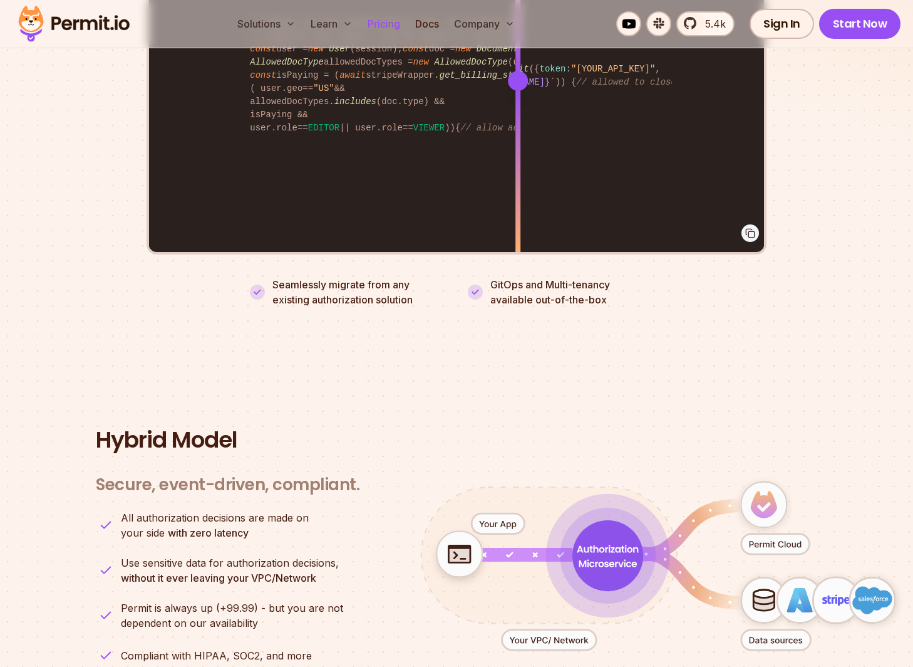
click at [380, 24] on link "Pricing" at bounding box center [384, 23] width 43 height 25
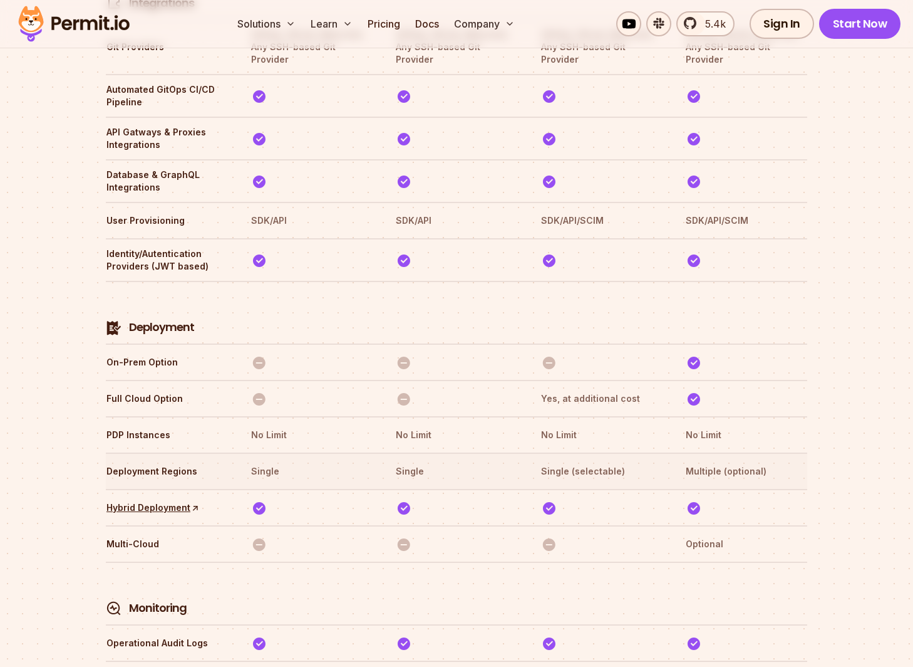
scroll to position [2736, 0]
click at [168, 500] on link "Hybrid Deployment ↑" at bounding box center [153, 506] width 93 height 13
